Goal: Find specific fact: Find contact information

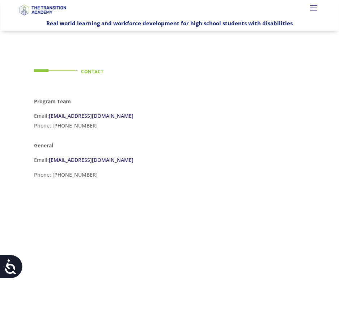
click at [310, 5] on span at bounding box center [314, 8] width 12 height 12
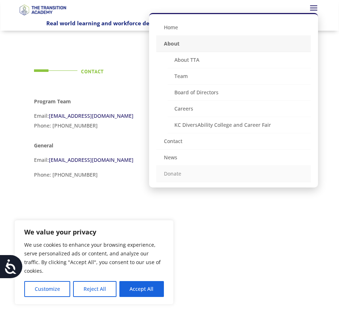
click at [174, 176] on link "Donate" at bounding box center [233, 174] width 155 height 16
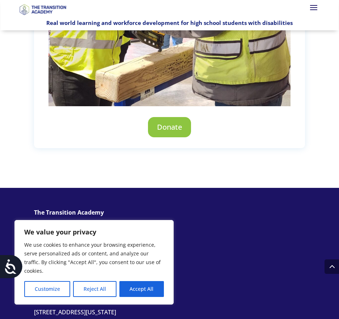
scroll to position [428, 0]
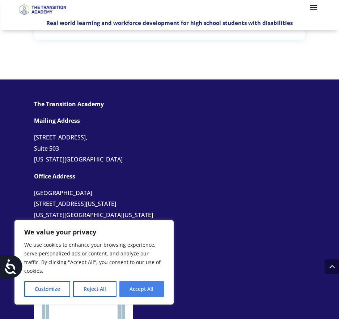
click at [135, 283] on button "Accept All" at bounding box center [141, 289] width 44 height 16
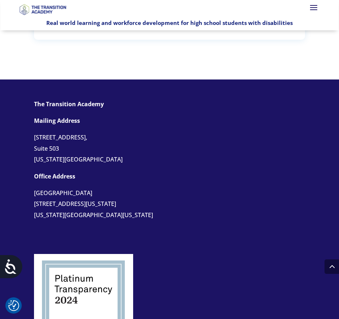
click at [216, 115] on p "Mailing Address" at bounding box center [169, 123] width 271 height 17
drag, startPoint x: 207, startPoint y: 148, endPoint x: 204, endPoint y: 153, distance: 5.8
click at [207, 165] on p at bounding box center [169, 168] width 271 height 6
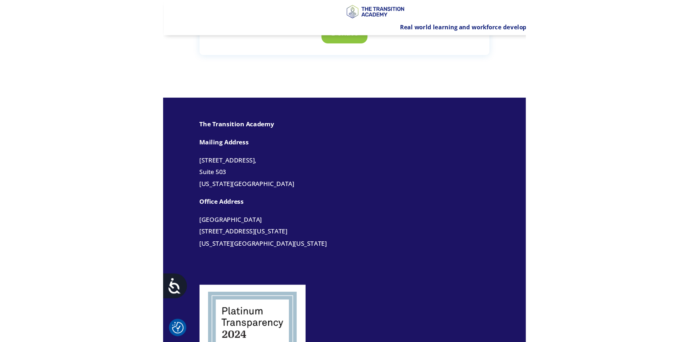
scroll to position [276, 0]
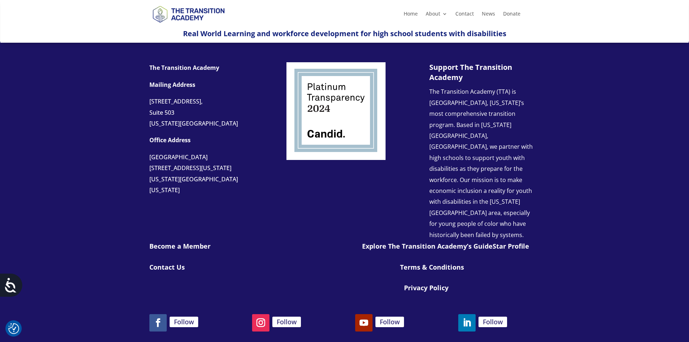
click at [107, 127] on div "The Transition Academy Mailing Address [STREET_ADDRESS][US_STATE] Office Addres…" at bounding box center [344, 203] width 689 height 322
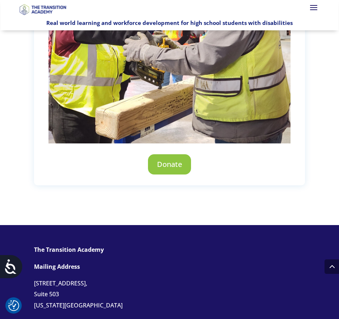
scroll to position [403, 0]
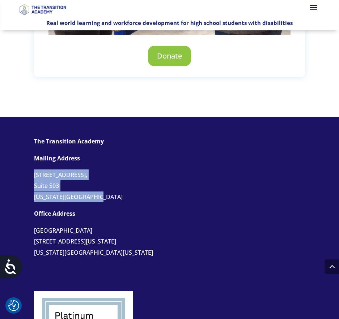
drag, startPoint x: 41, startPoint y: 157, endPoint x: 99, endPoint y: 178, distance: 62.0
click at [99, 178] on div "The Transition Academy Mailing Address [STREET_ADDRESS][US_STATE] Office Addres…" at bounding box center [169, 208] width 271 height 145
copy div "[STREET_ADDRESS][US_STATE]"
